Goal: Complete application form: Complete application form

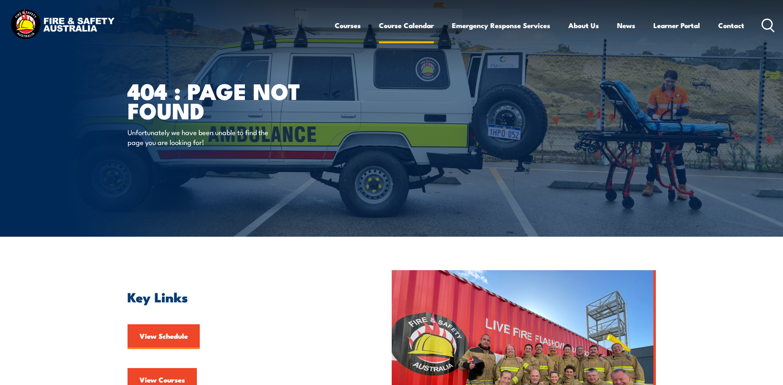
click at [398, 26] on link "Course Calendar" at bounding box center [406, 25] width 55 height 22
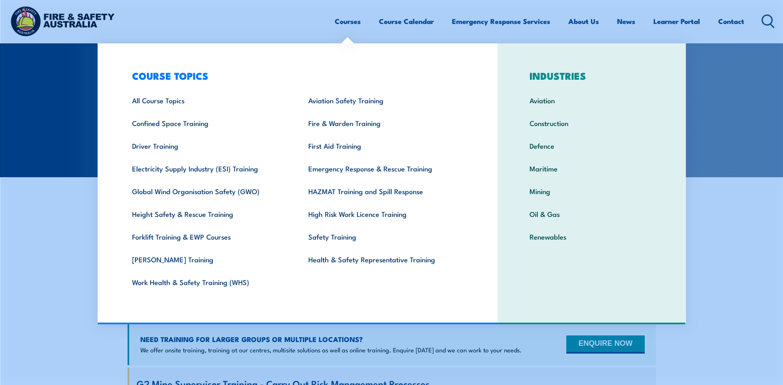
scroll to position [41, 0]
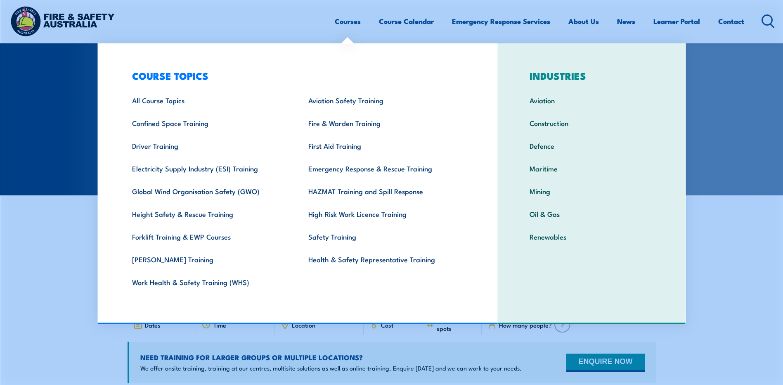
click at [350, 24] on link "Courses" at bounding box center [348, 21] width 26 height 22
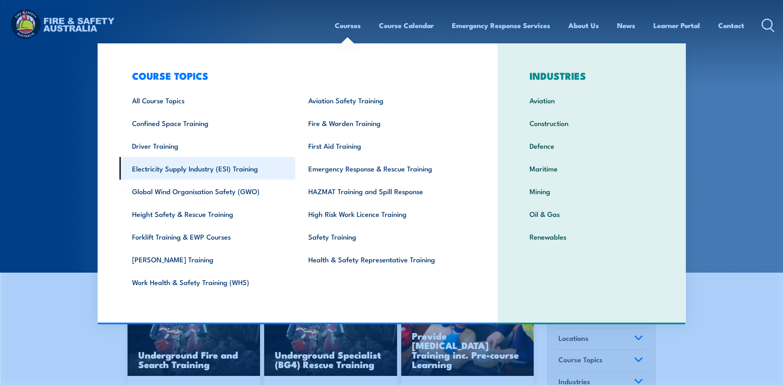
click at [179, 170] on link "Electricity Supply Industry (ESI) Training" at bounding box center [207, 168] width 176 height 23
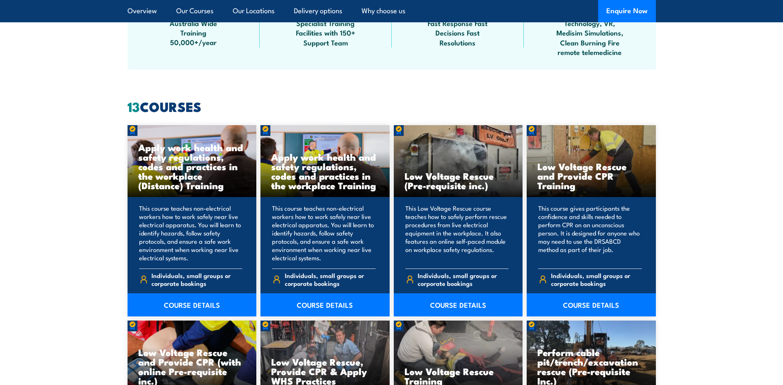
scroll to position [578, 0]
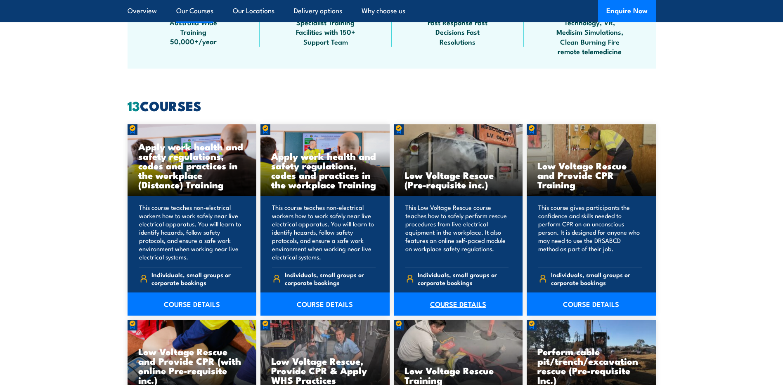
click at [468, 306] on link "COURSE DETAILS" at bounding box center [458, 303] width 129 height 23
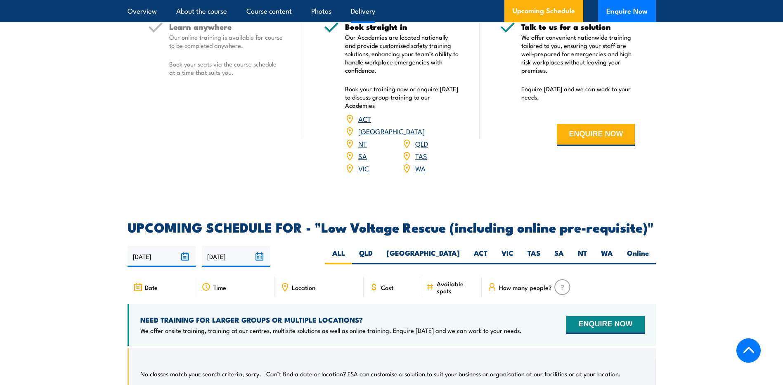
scroll to position [1032, 0]
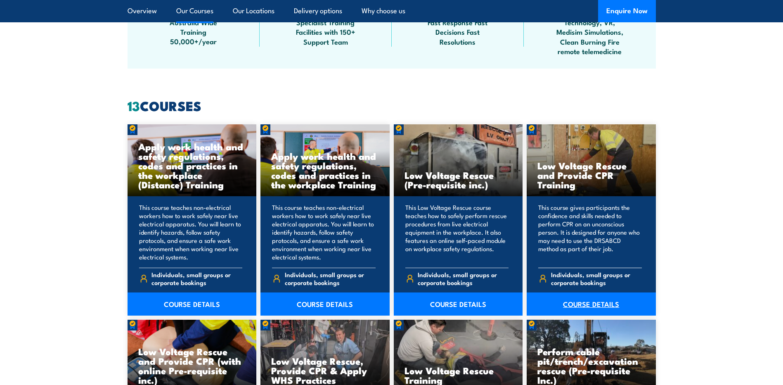
click at [584, 304] on link "COURSE DETAILS" at bounding box center [591, 303] width 129 height 23
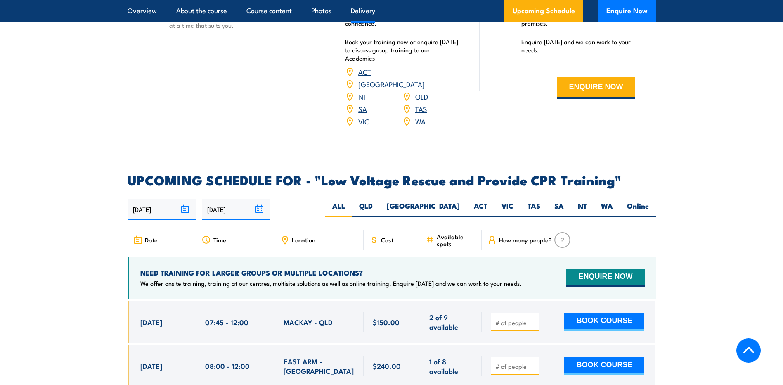
scroll to position [1279, 0]
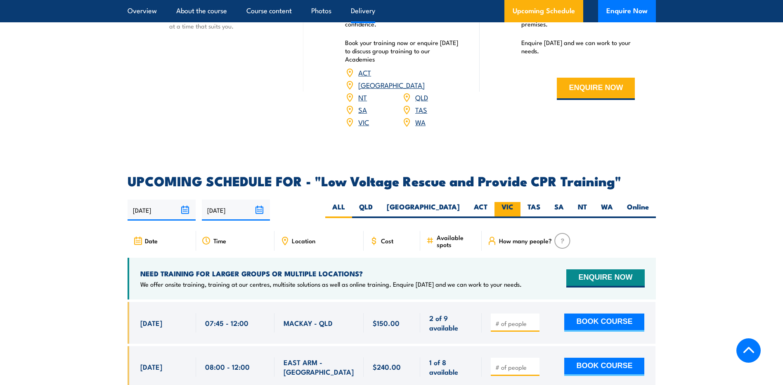
click at [504, 202] on label "VIC" at bounding box center [507, 210] width 26 height 16
click at [513, 202] on input "VIC" at bounding box center [515, 204] width 5 height 5
radio input "true"
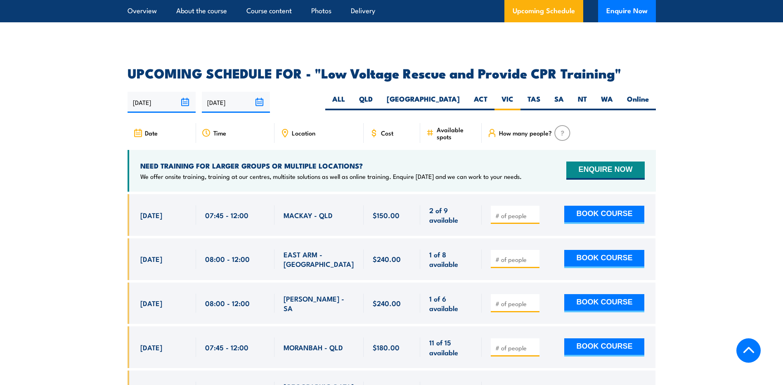
scroll to position [1403, 0]
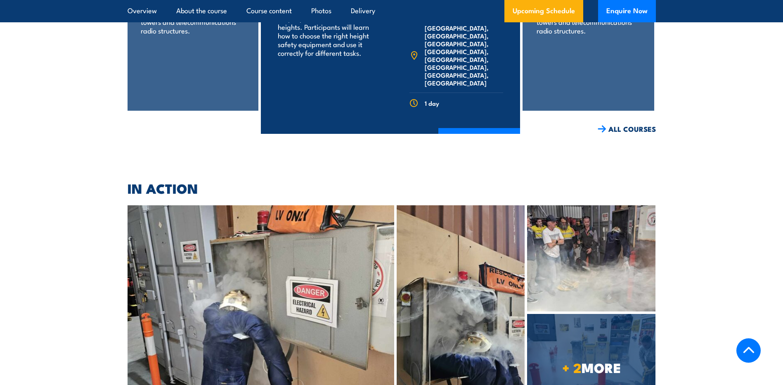
scroll to position [1843, 0]
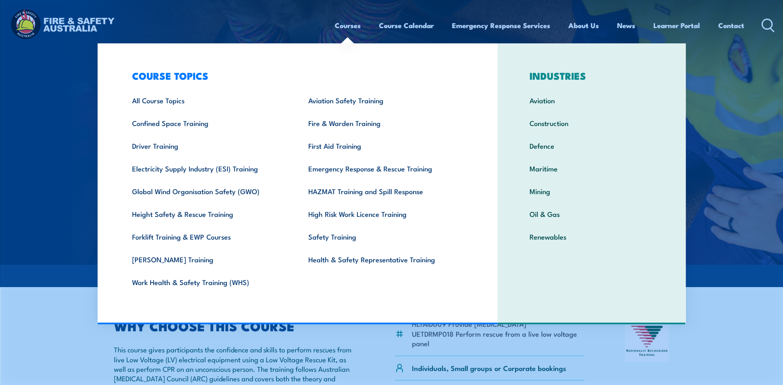
click at [338, 28] on link "Courses" at bounding box center [348, 25] width 26 height 22
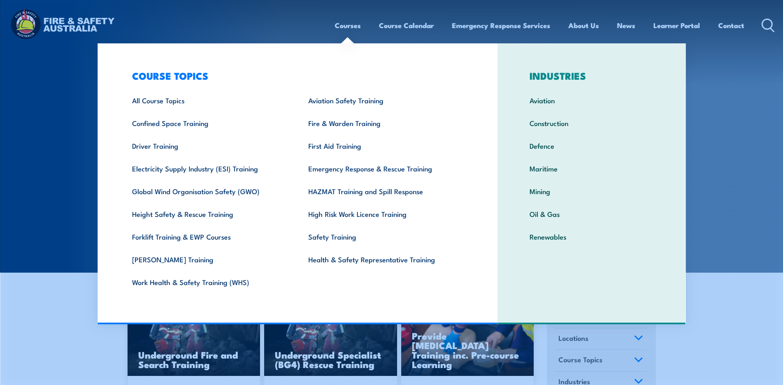
click at [338, 28] on link "Courses" at bounding box center [348, 25] width 26 height 22
click at [196, 171] on link "Electricity Supply Industry (ESI) Training" at bounding box center [207, 168] width 176 height 23
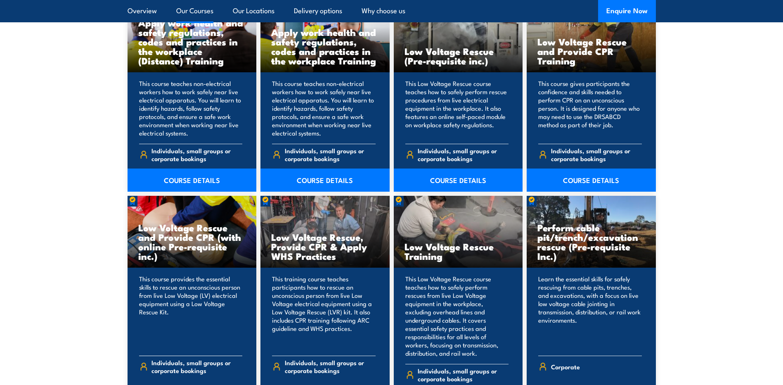
scroll to position [743, 0]
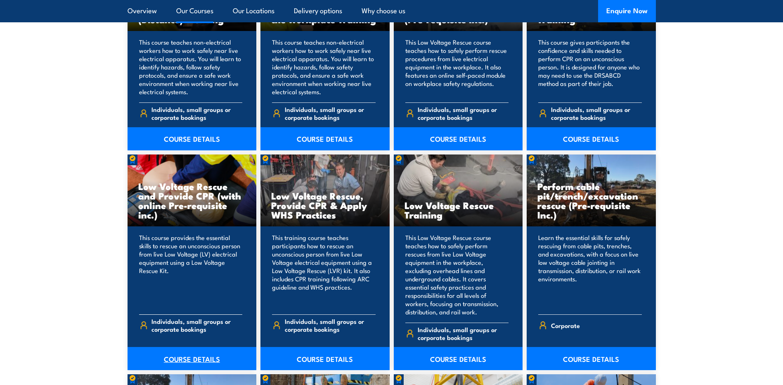
click at [179, 347] on link "COURSE DETAILS" at bounding box center [192, 358] width 129 height 23
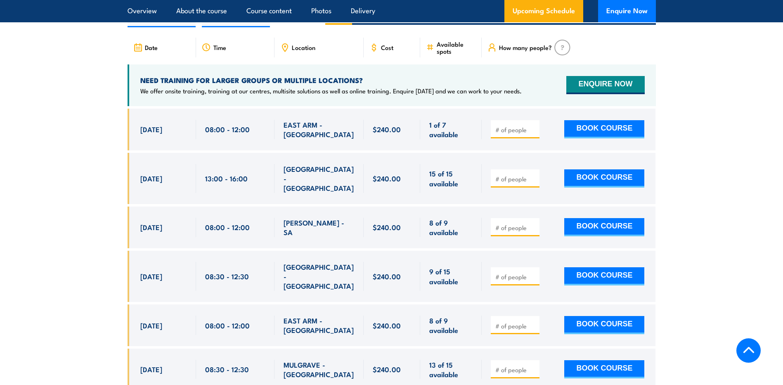
scroll to position [1279, 0]
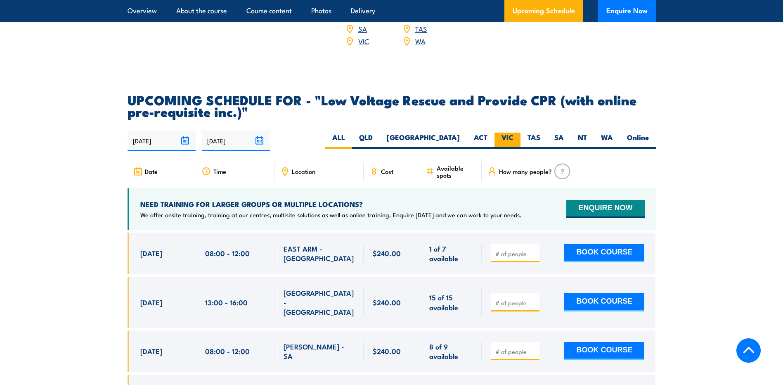
click at [505, 132] on label "VIC" at bounding box center [507, 140] width 26 height 16
click at [513, 132] on input "VIC" at bounding box center [515, 134] width 5 height 5
radio input "true"
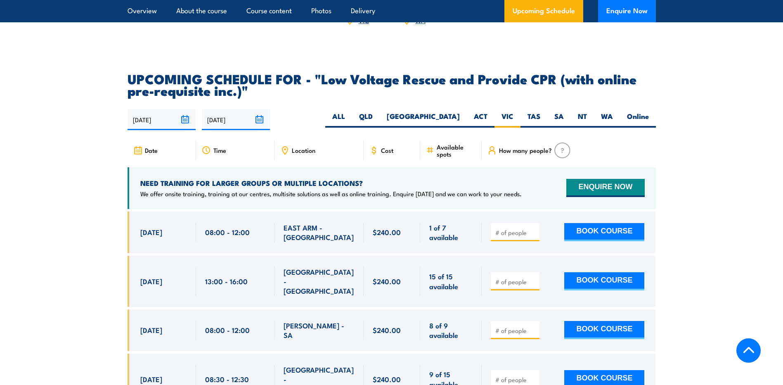
scroll to position [1343, 0]
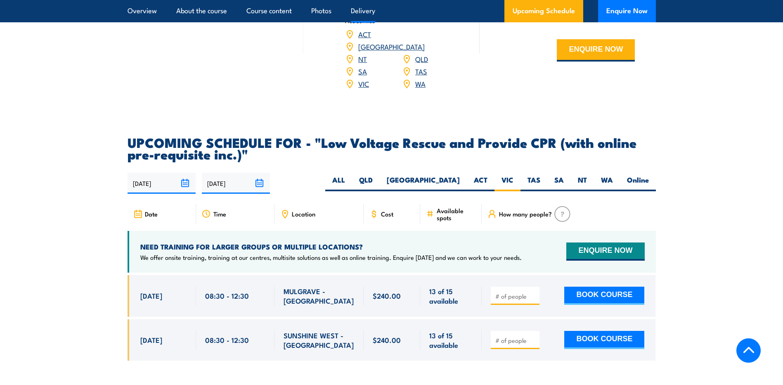
scroll to position [1196, 0]
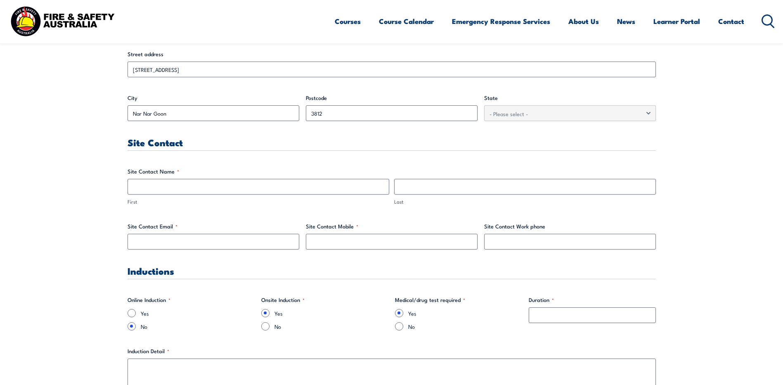
scroll to position [371, 0]
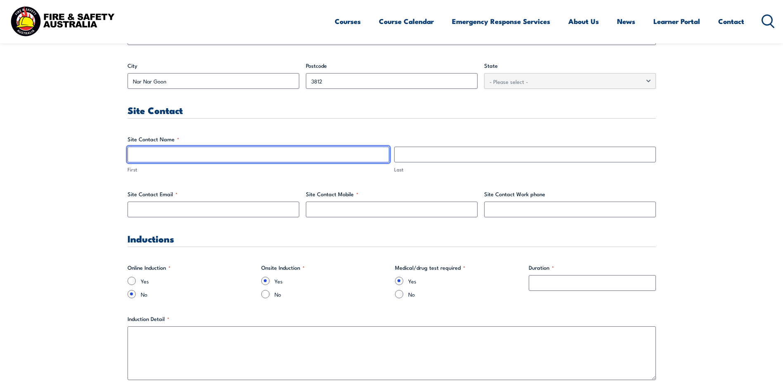
click at [176, 155] on input "First" at bounding box center [259, 155] width 262 height 16
type input "[PERSON_NAME]"
type input "Suda"
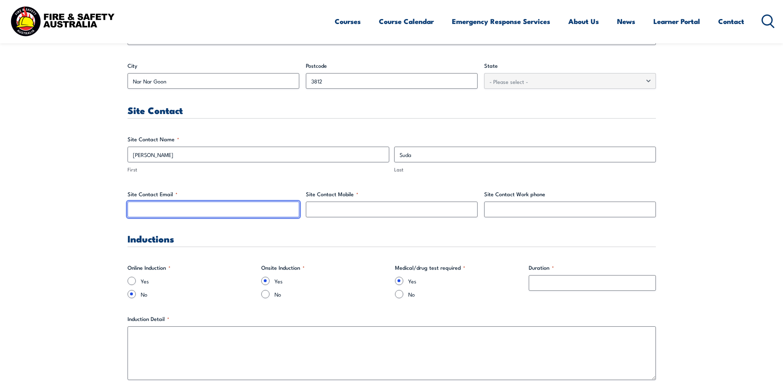
type input "[PERSON_NAME][EMAIL_ADDRESS][PERSON_NAME][DOMAIN_NAME]"
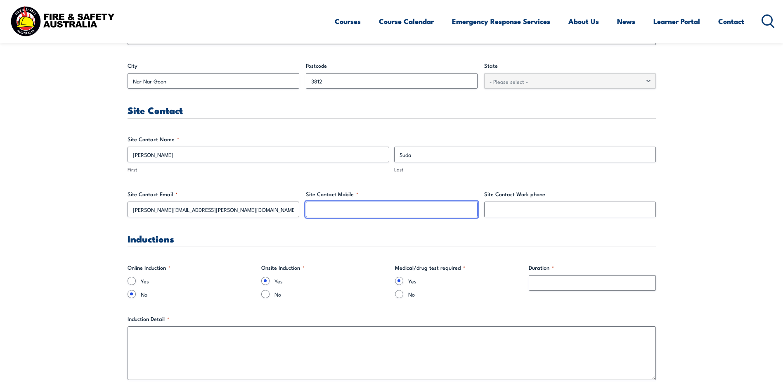
type input "0469326316"
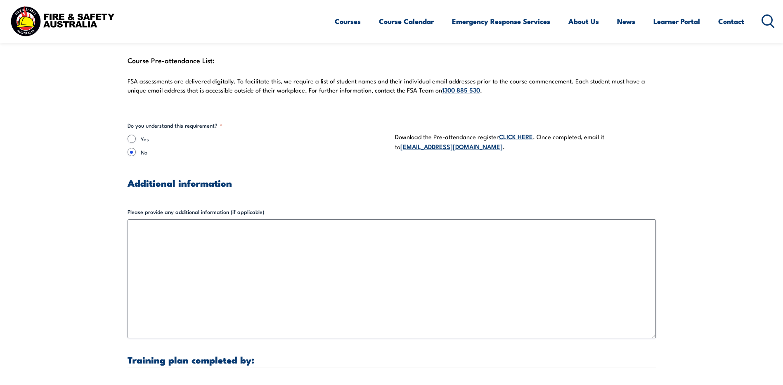
scroll to position [2352, 0]
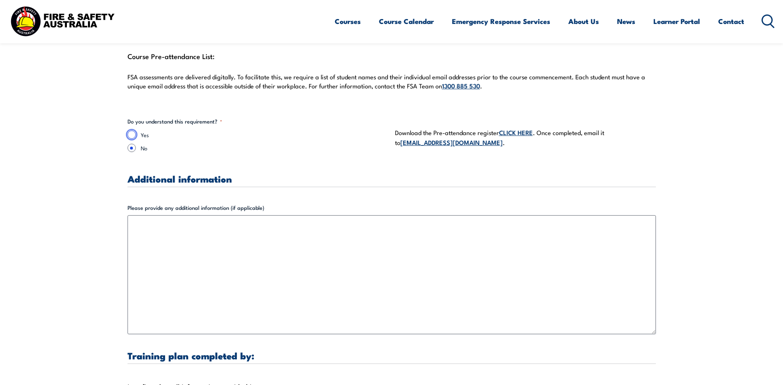
click at [131, 130] on input "Yes" at bounding box center [132, 134] width 8 height 8
radio input "true"
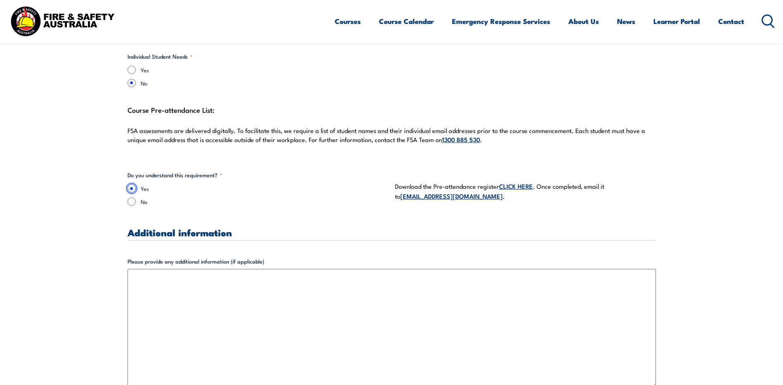
scroll to position [2229, 0]
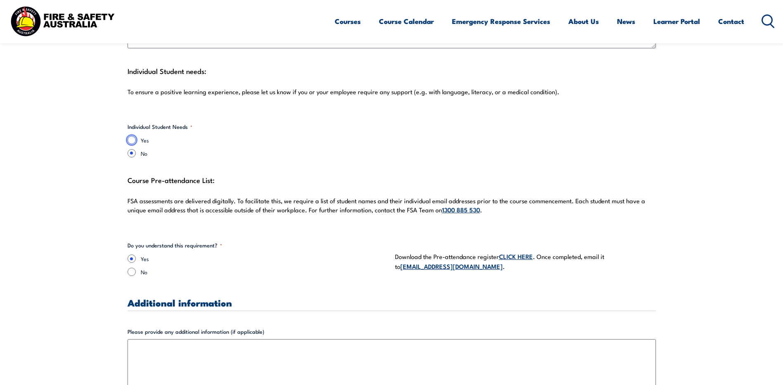
click at [132, 136] on input "Yes" at bounding box center [132, 140] width 8 height 8
radio input "true"
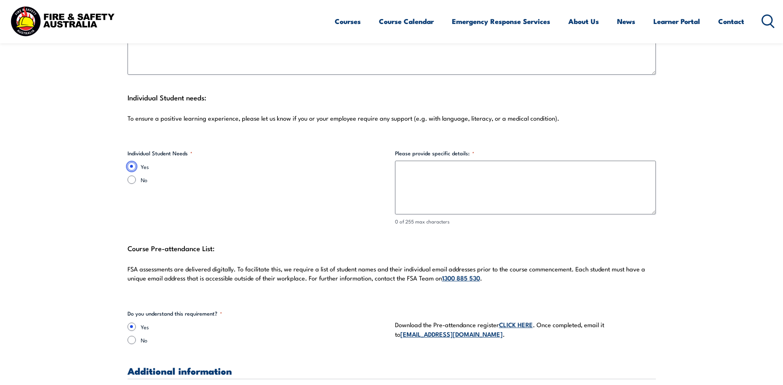
scroll to position [2187, 0]
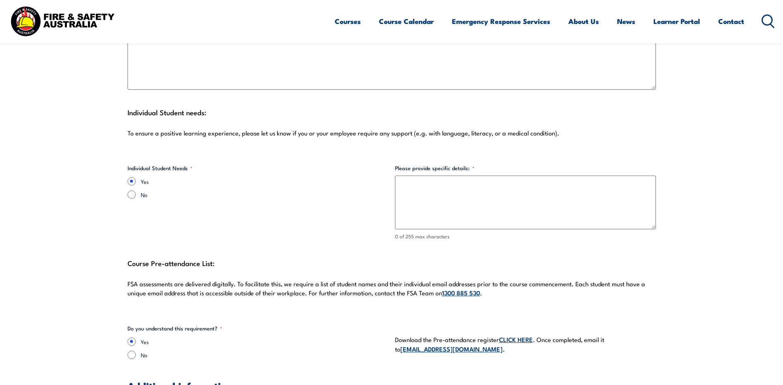
click at [135, 190] on div "No" at bounding box center [258, 194] width 261 height 8
click at [135, 190] on input "No" at bounding box center [132, 194] width 8 height 8
radio input "true"
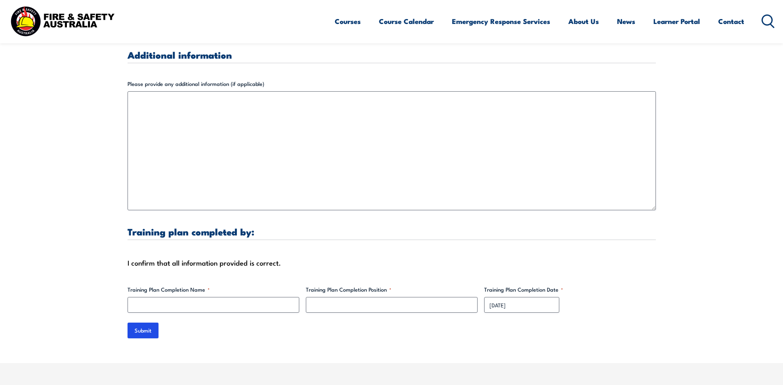
scroll to position [2600, 0]
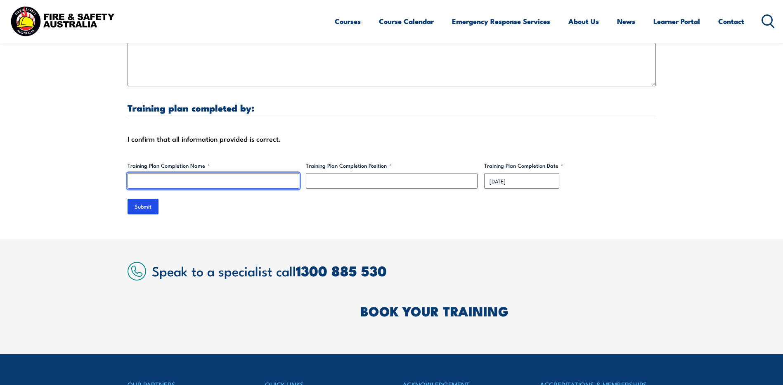
click at [178, 173] on input "Training Plan Completion Name *" at bounding box center [214, 181] width 172 height 16
type input "[PERSON_NAME]"
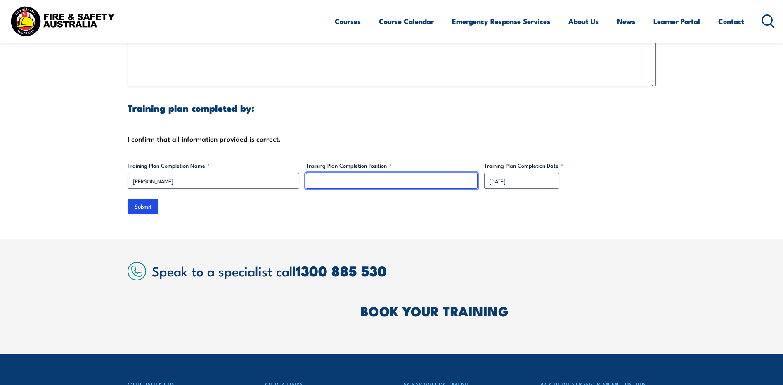
click at [355, 175] on input "Training Plan Completion Position *" at bounding box center [392, 181] width 172 height 16
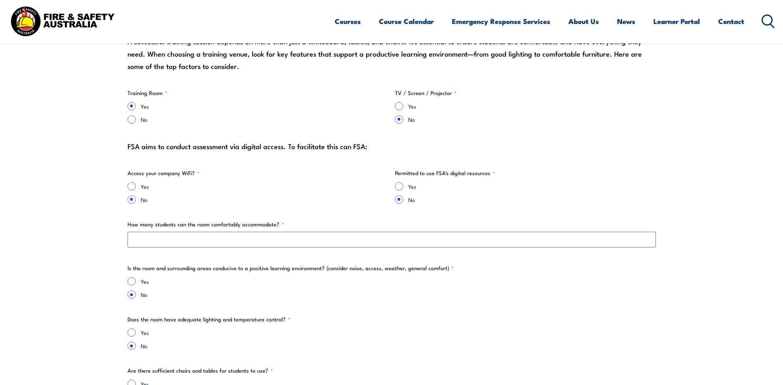
scroll to position [908, 0]
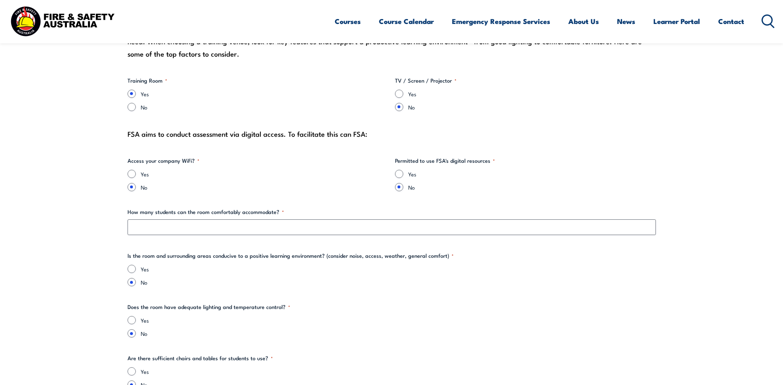
type input "Training Co-Ordinator"
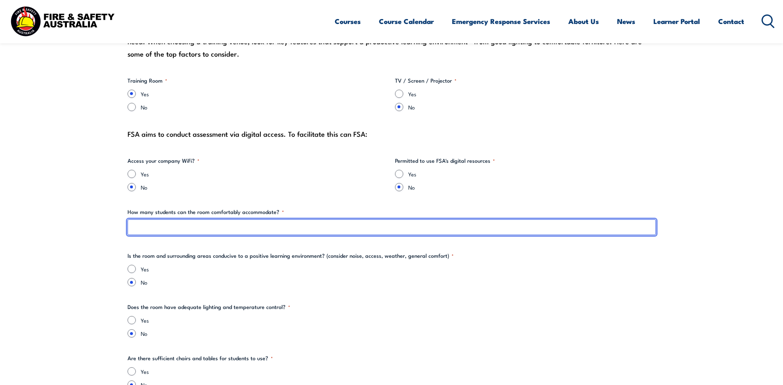
click at [186, 230] on input "How many students can the room comfortably accommodate? *" at bounding box center [392, 227] width 528 height 16
type input "15"
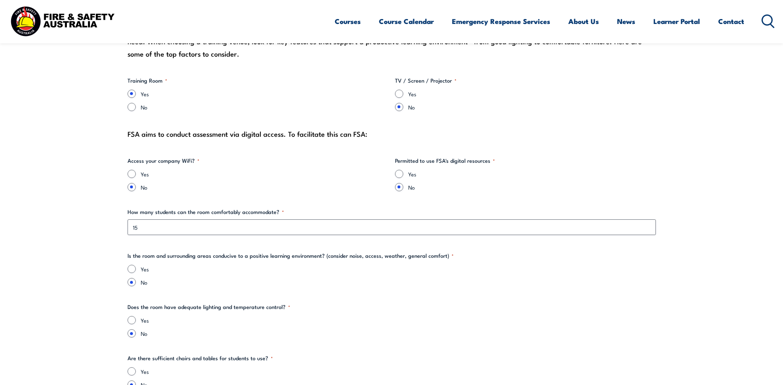
click at [400, 177] on input "Yes" at bounding box center [399, 174] width 8 height 8
radio input "true"
click at [133, 172] on input "Yes" at bounding box center [132, 174] width 8 height 8
radio input "true"
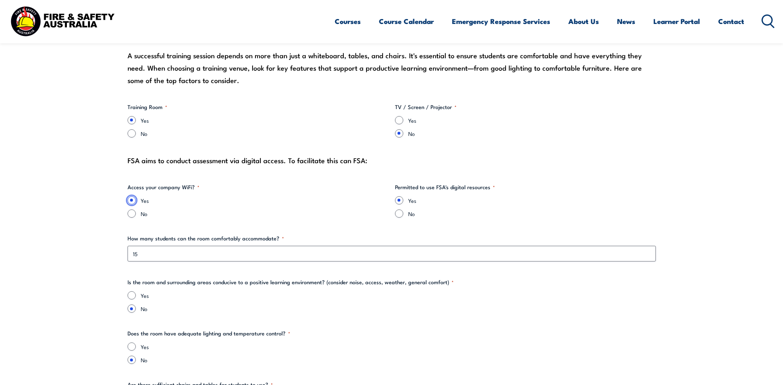
scroll to position [867, 0]
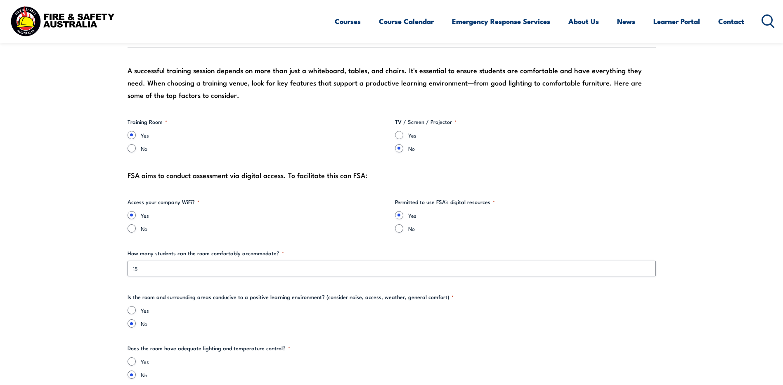
click at [405, 137] on div "Yes" at bounding box center [525, 135] width 261 height 8
click at [400, 137] on input "Yes" at bounding box center [399, 135] width 8 height 8
radio input "true"
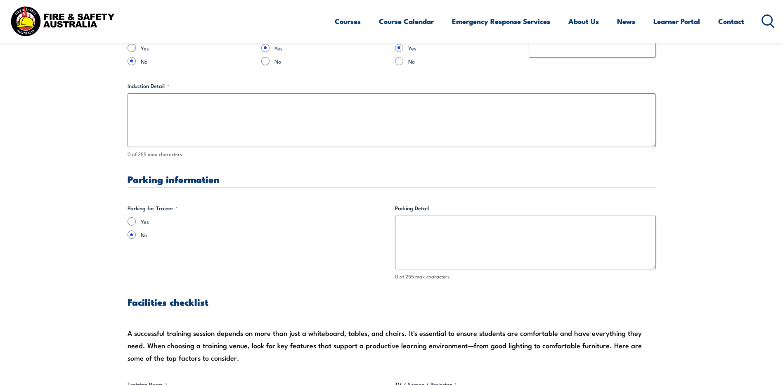
scroll to position [578, 0]
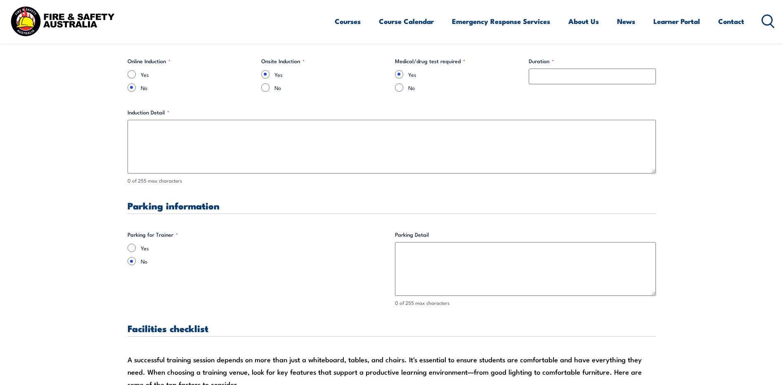
click at [137, 250] on div "Yes" at bounding box center [258, 247] width 261 height 8
click at [128, 250] on input "Yes" at bounding box center [132, 247] width 8 height 8
radio input "true"
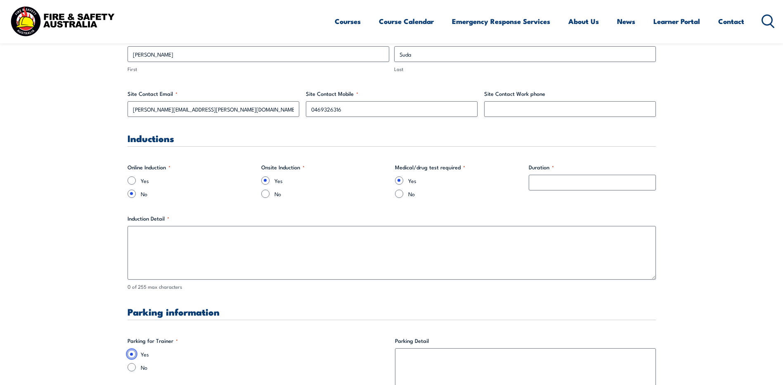
scroll to position [454, 0]
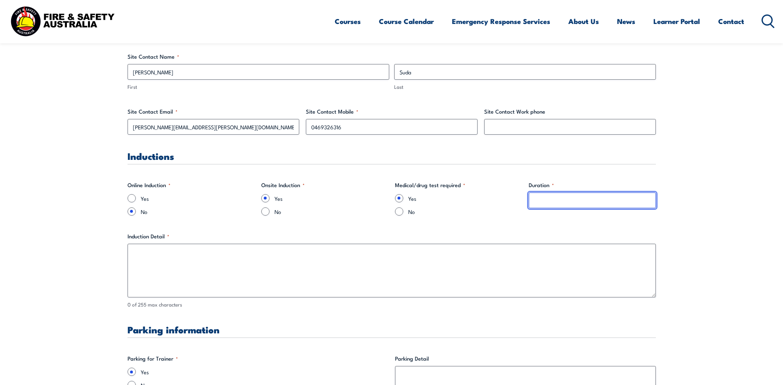
click at [558, 203] on input "Duration *" at bounding box center [592, 200] width 127 height 16
click at [133, 202] on input "Yes" at bounding box center [132, 198] width 8 height 8
radio input "true"
click at [553, 198] on input "Duration *" at bounding box center [592, 200] width 127 height 16
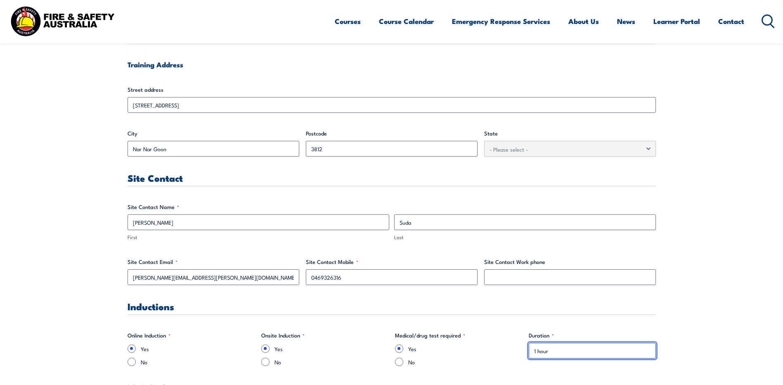
scroll to position [289, 0]
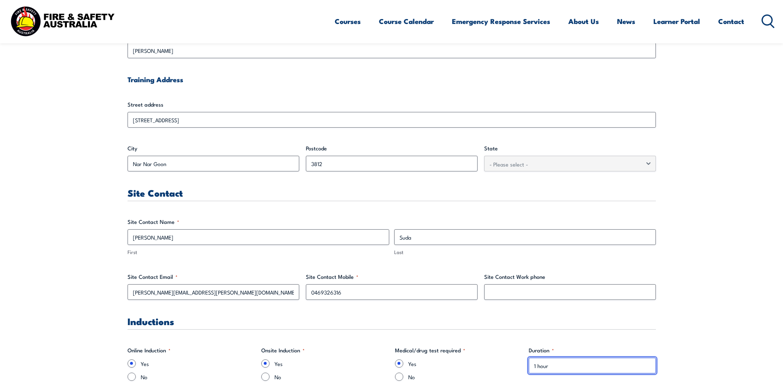
type input "1 hour"
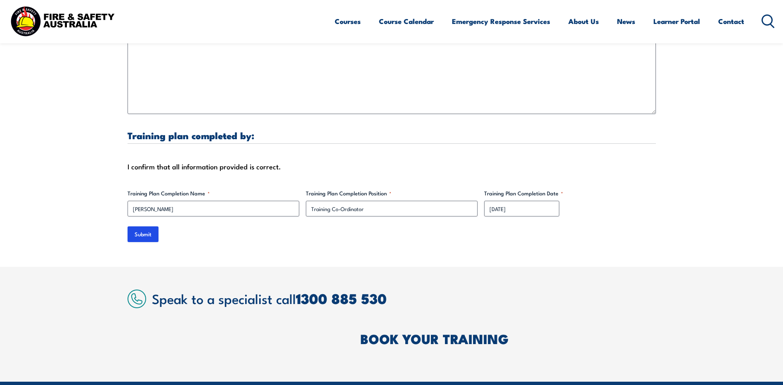
scroll to position [2641, 0]
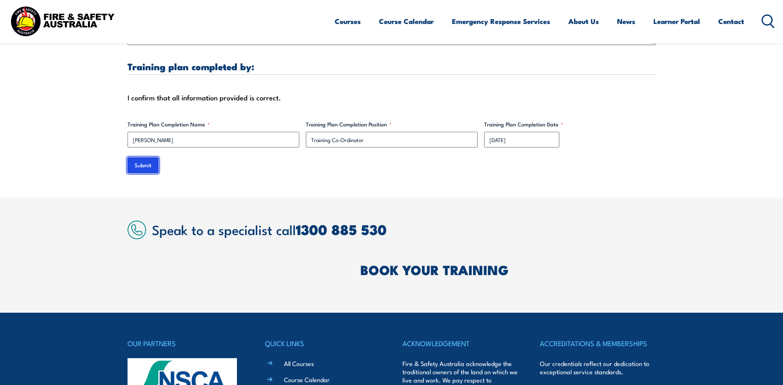
click at [147, 158] on input "Submit" at bounding box center [143, 165] width 31 height 16
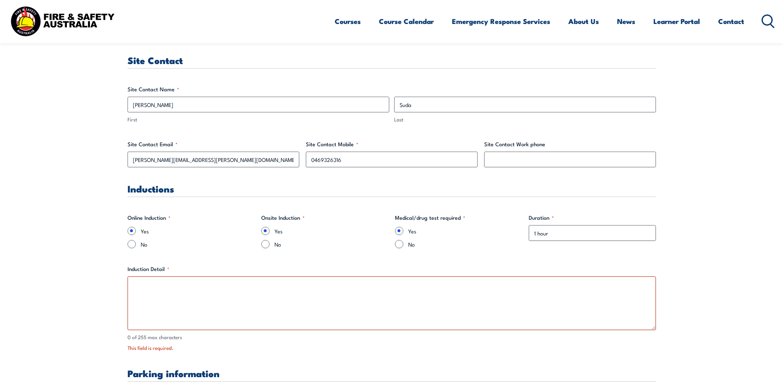
scroll to position [618, 0]
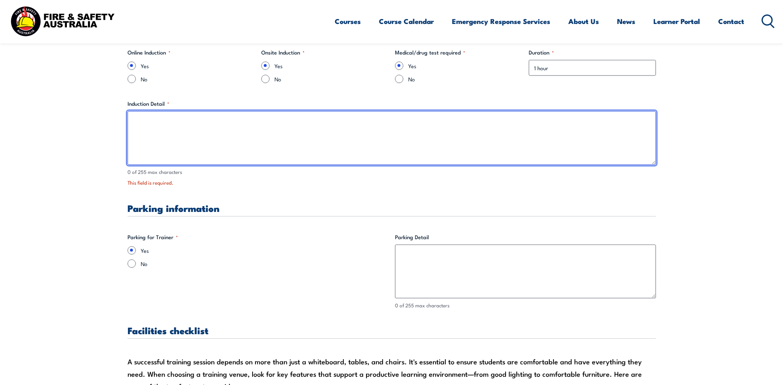
click at [191, 142] on textarea "Induction Detail *" at bounding box center [392, 138] width 528 height 54
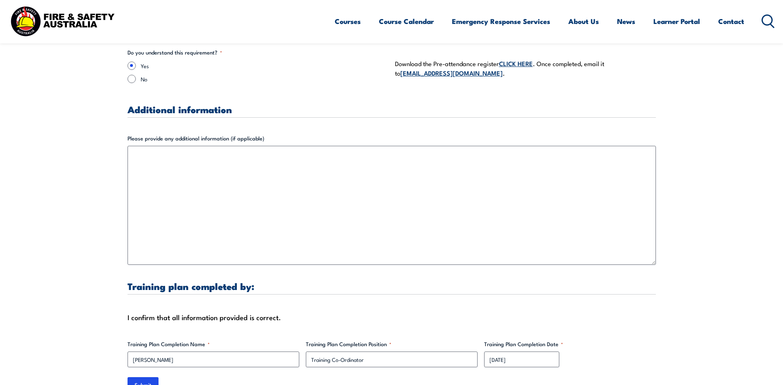
scroll to position [2640, 0]
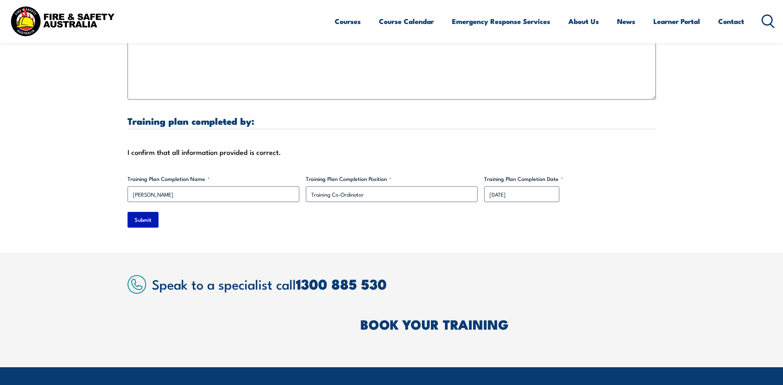
type textarea "Online Site inductions"
click at [149, 212] on input "Submit" at bounding box center [143, 220] width 31 height 16
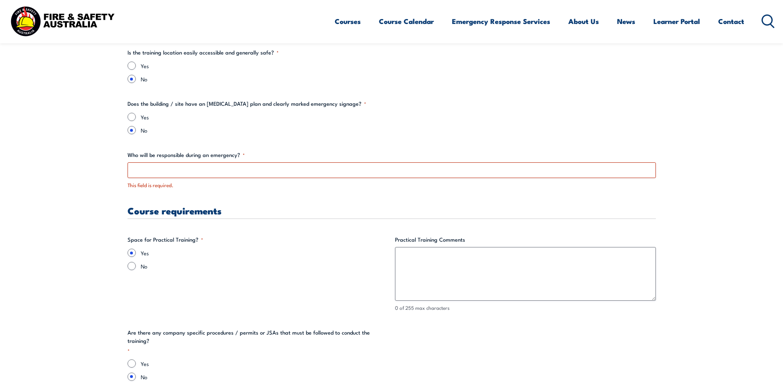
scroll to position [1526, 0]
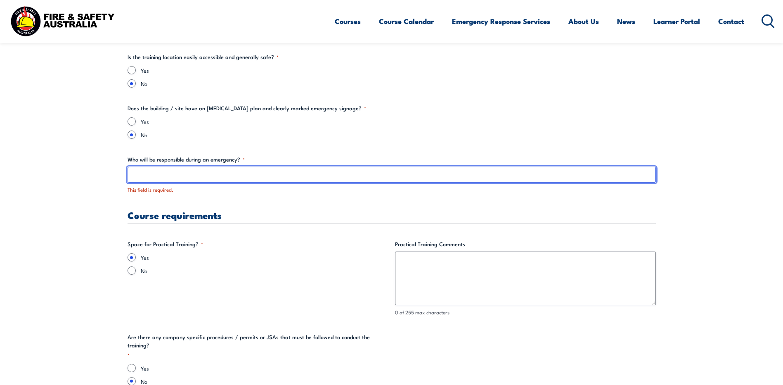
click at [171, 170] on input "Who will be responsible during an emergency? *" at bounding box center [392, 175] width 528 height 16
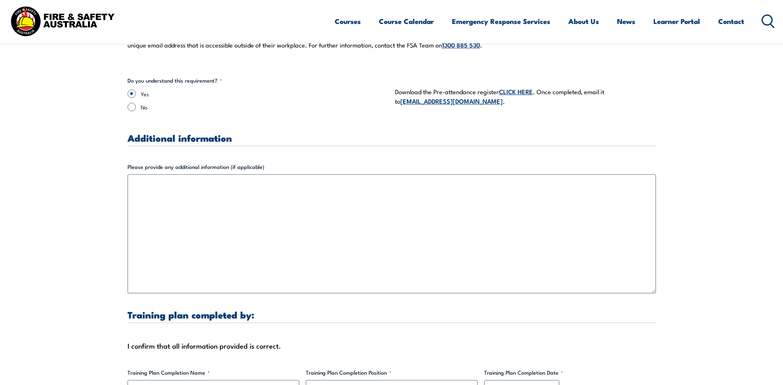
scroll to position [2517, 0]
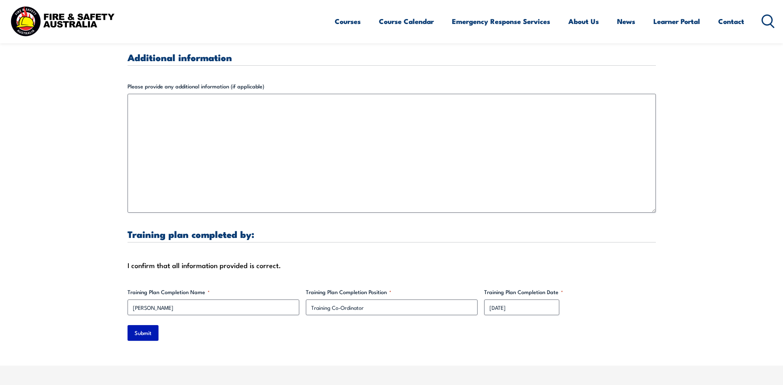
type input "Fire Wardens and Zero harm"
click at [158, 325] on input "Submit" at bounding box center [143, 333] width 31 height 16
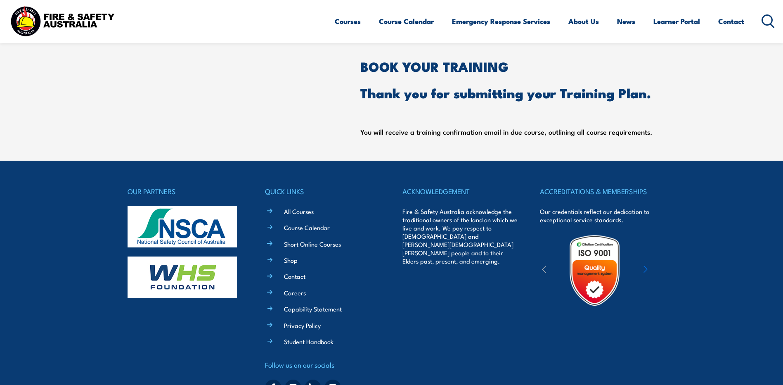
scroll to position [339, 0]
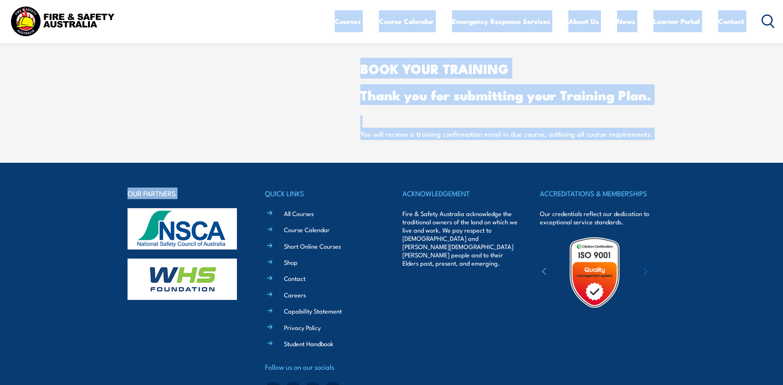
drag, startPoint x: 20, startPoint y: 321, endPoint x: 53, endPoint y: 330, distance: 33.7
click at [255, 61] on article "Speak to a specialist call [PHONE_NUMBER] BOOK YOUR TRAINING Thank you for subm…" at bounding box center [392, 79] width 528 height 121
